Goal: Transaction & Acquisition: Book appointment/travel/reservation

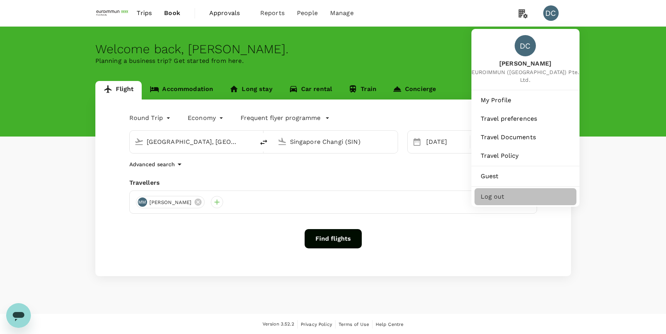
click at [502, 192] on span "Log out" at bounding box center [525, 196] width 90 height 9
